Goal: Task Accomplishment & Management: Complete application form

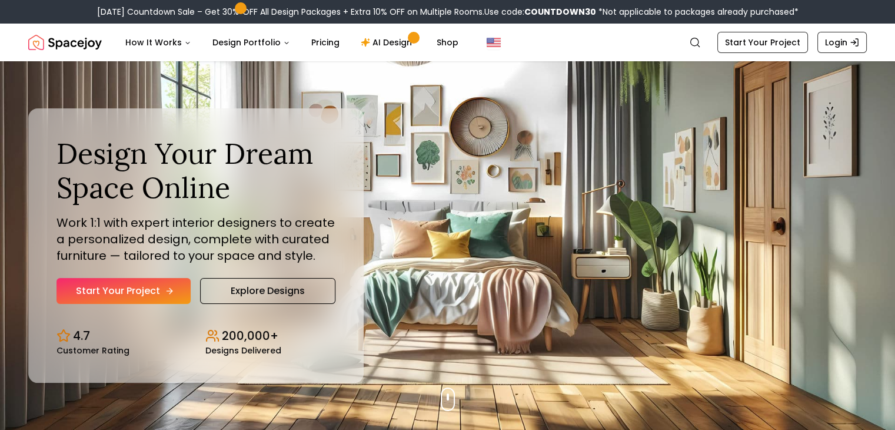
click at [138, 287] on link "Start Your Project" at bounding box center [124, 291] width 134 height 26
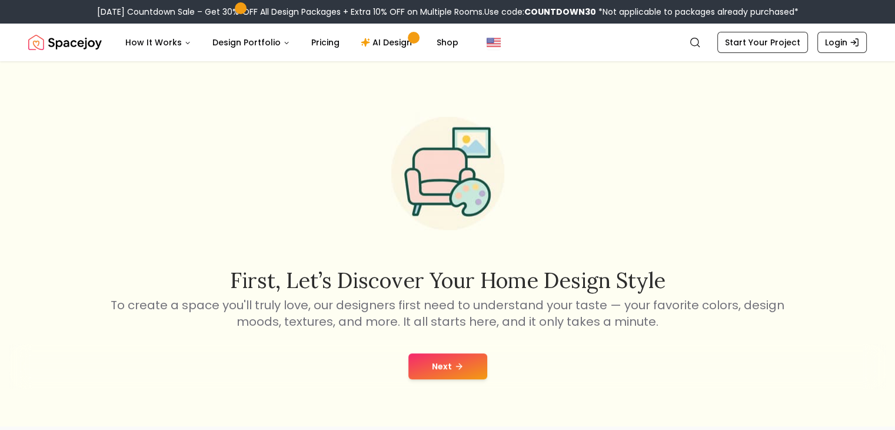
click at [450, 375] on button "Next" at bounding box center [447, 366] width 79 height 26
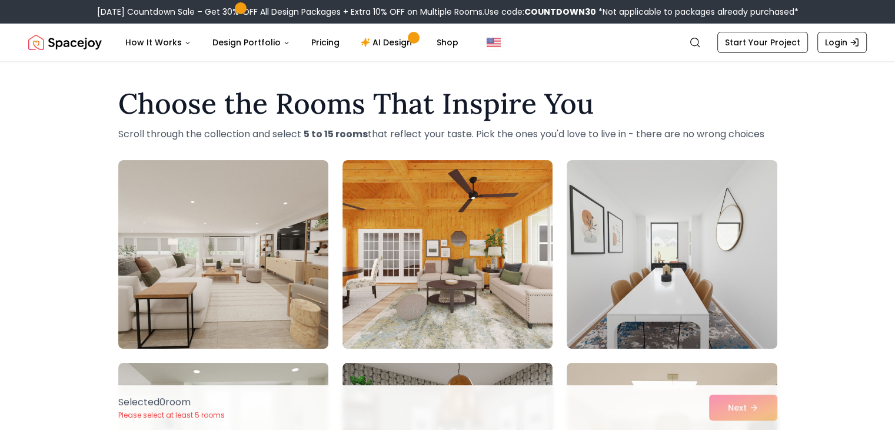
scroll to position [44, 0]
